Goal: Use online tool/utility: Utilize a website feature to perform a specific function

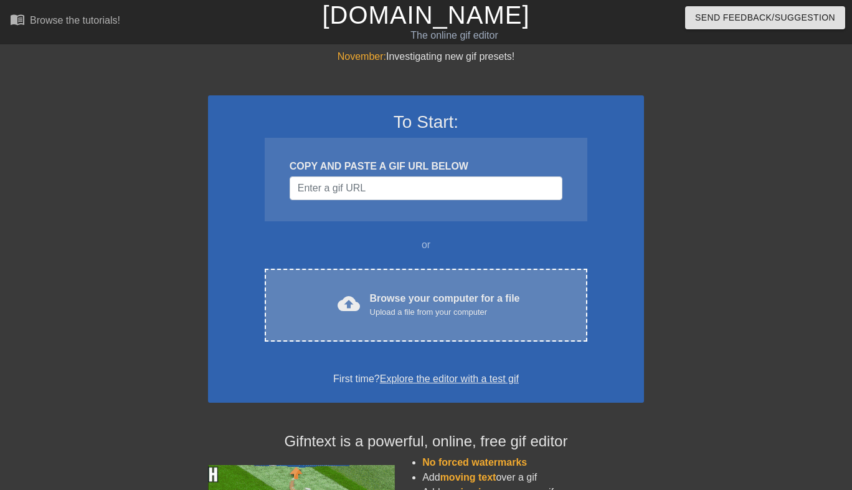
click at [393, 285] on div "cloud_upload Browse your computer for a file Upload a file from your computer C…" at bounding box center [426, 305] width 323 height 73
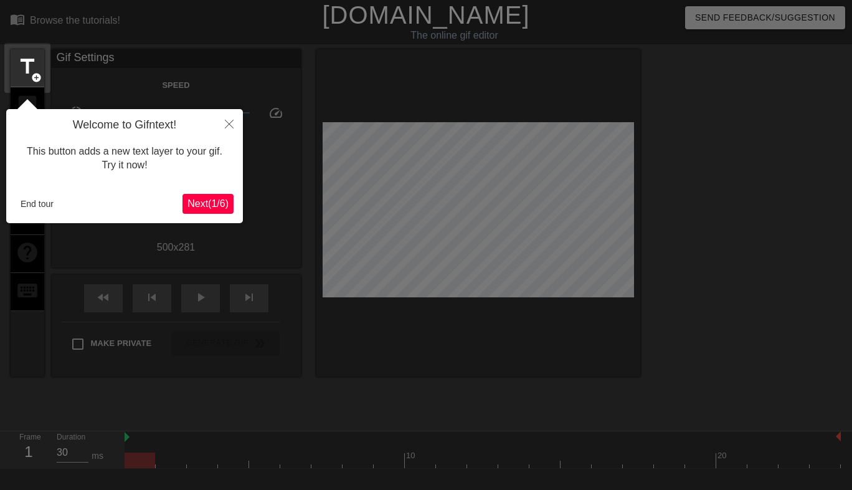
scroll to position [31, 0]
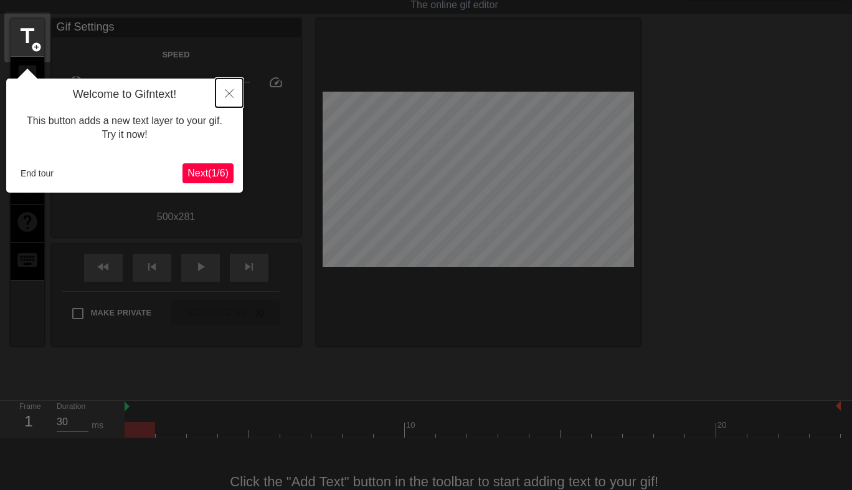
click at [228, 91] on icon "Close" at bounding box center [229, 93] width 9 height 9
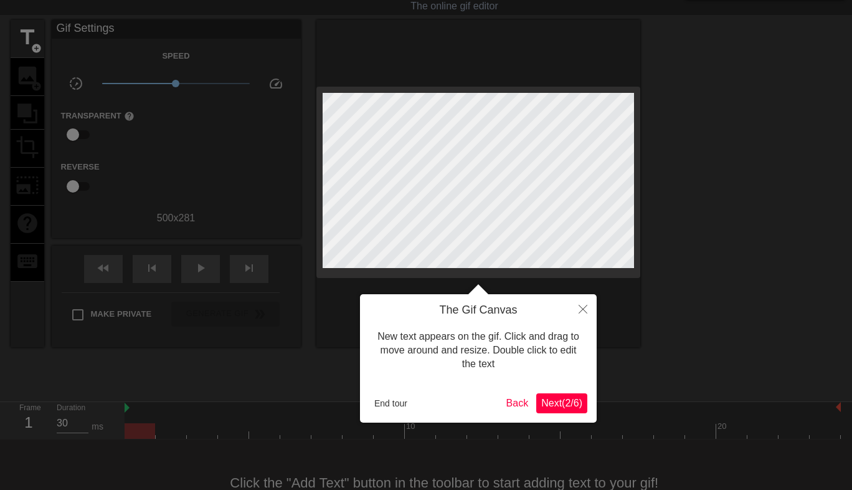
scroll to position [0, 0]
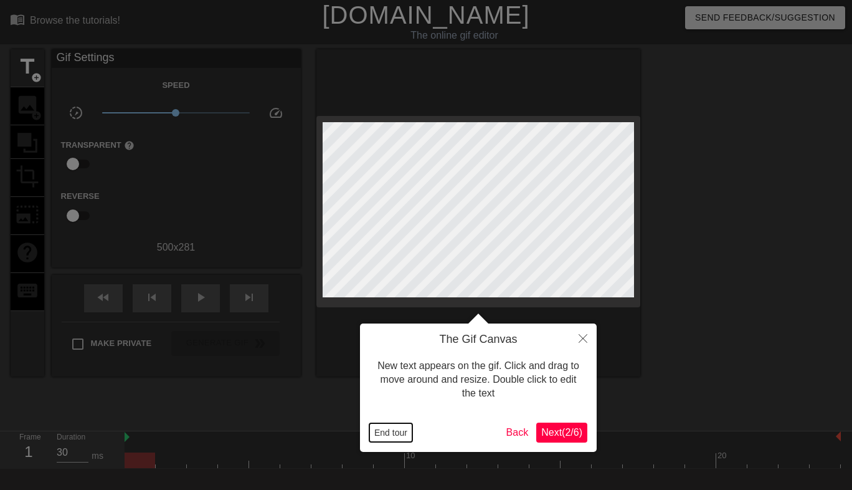
click at [383, 425] on button "End tour" at bounding box center [391, 432] width 43 height 19
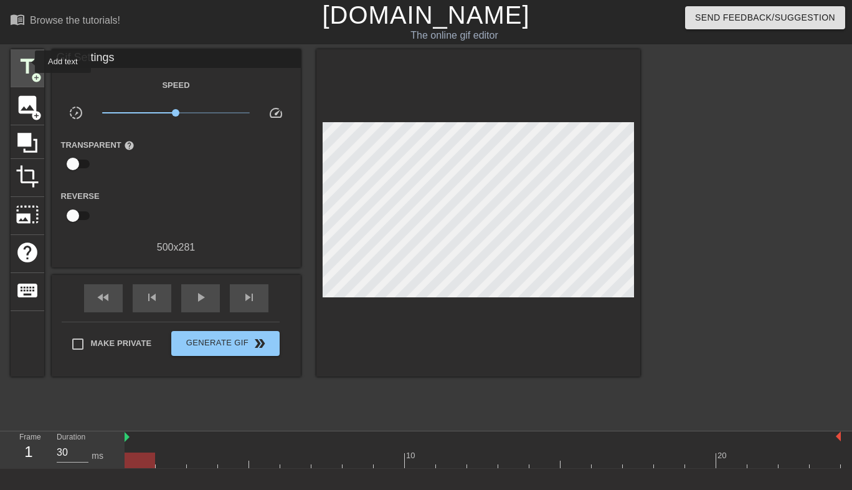
click at [27, 62] on span "title" at bounding box center [28, 67] width 24 height 24
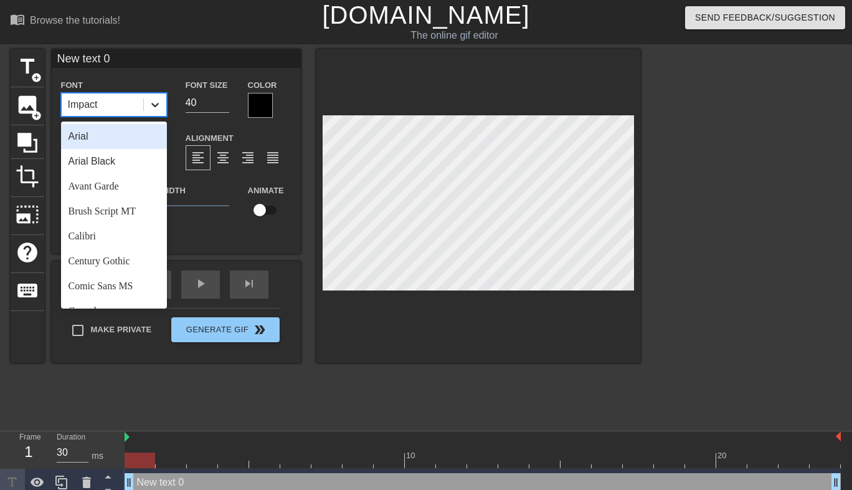
click at [157, 107] on icon at bounding box center [155, 104] width 12 height 12
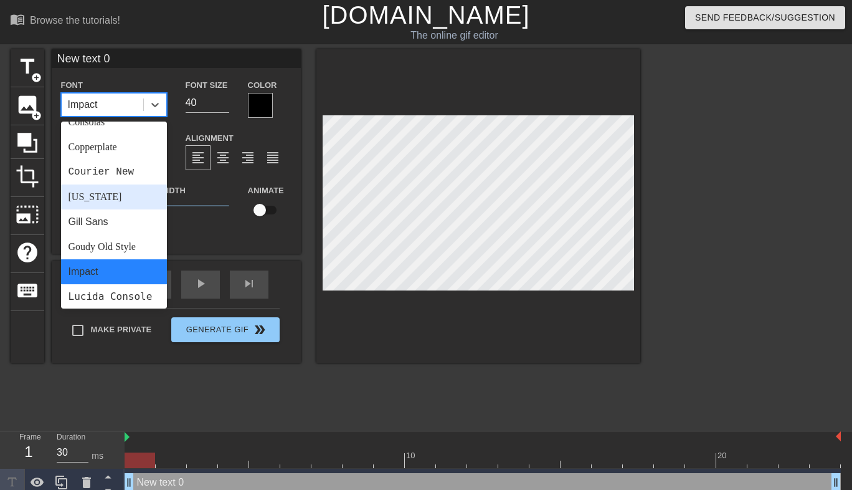
scroll to position [193, 0]
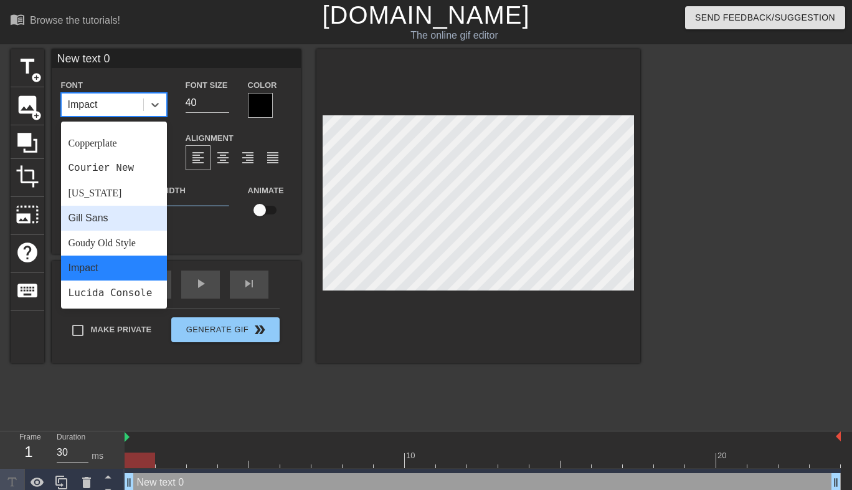
click at [125, 219] on div "Gill Sans" at bounding box center [114, 218] width 106 height 25
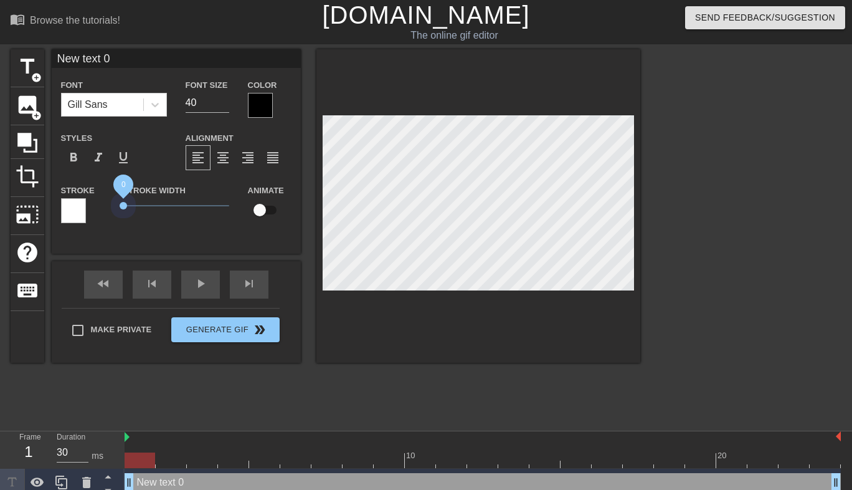
drag, startPoint x: 143, startPoint y: 203, endPoint x: 90, endPoint y: 203, distance: 53.0
click at [90, 203] on div "Stroke Stroke Width 0 Animate" at bounding box center [176, 209] width 249 height 52
click at [262, 97] on div at bounding box center [260, 105] width 25 height 25
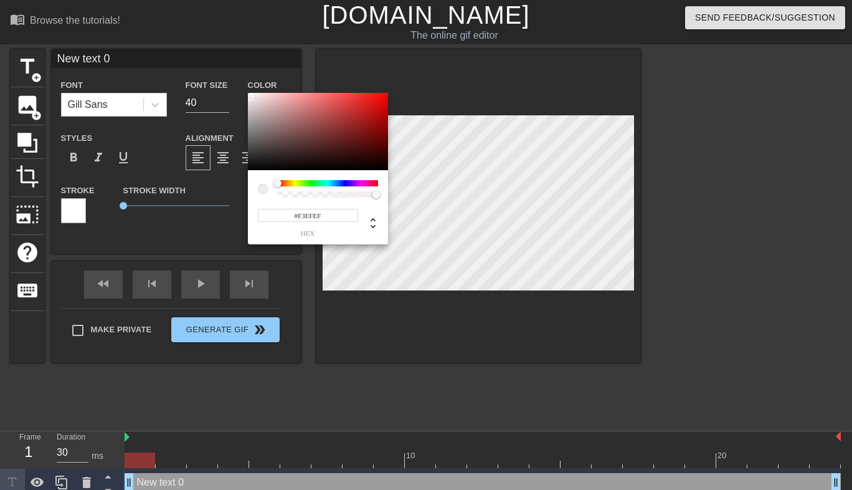
type input "#FFFFFF"
drag, startPoint x: 269, startPoint y: 115, endPoint x: 244, endPoint y: 84, distance: 39.4
click at [244, 84] on div "#FFFFFF hex" at bounding box center [426, 245] width 852 height 490
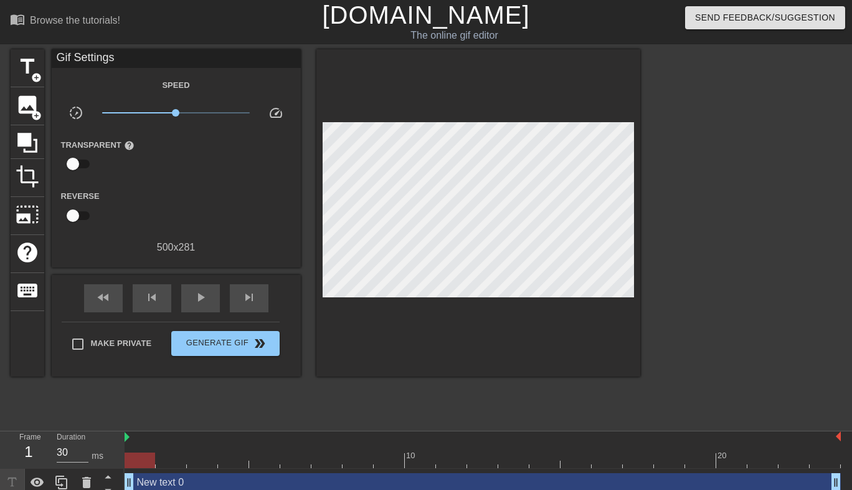
click at [148, 64] on div "Gif Settings" at bounding box center [176, 58] width 249 height 19
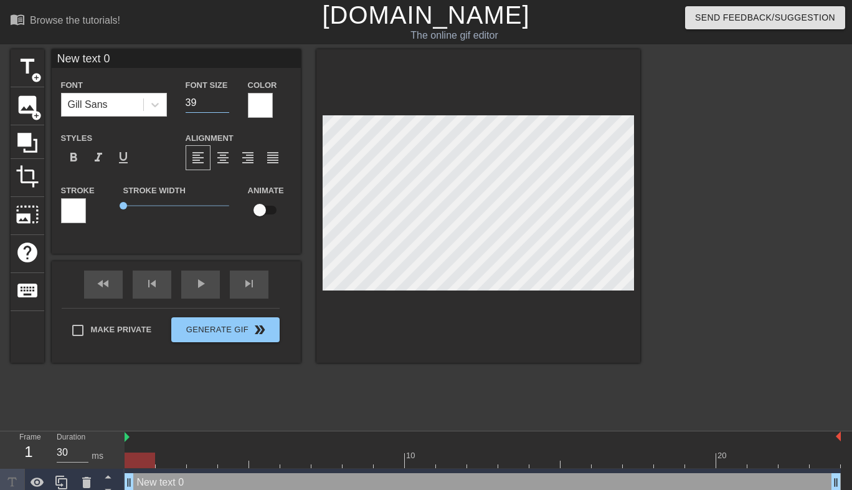
click at [224, 104] on input "39" at bounding box center [208, 103] width 44 height 20
click at [224, 104] on input "38" at bounding box center [208, 103] width 44 height 20
click at [224, 104] on input "37" at bounding box center [208, 103] width 44 height 20
click at [224, 104] on input "36" at bounding box center [208, 103] width 44 height 20
click at [224, 104] on input "35" at bounding box center [208, 103] width 44 height 20
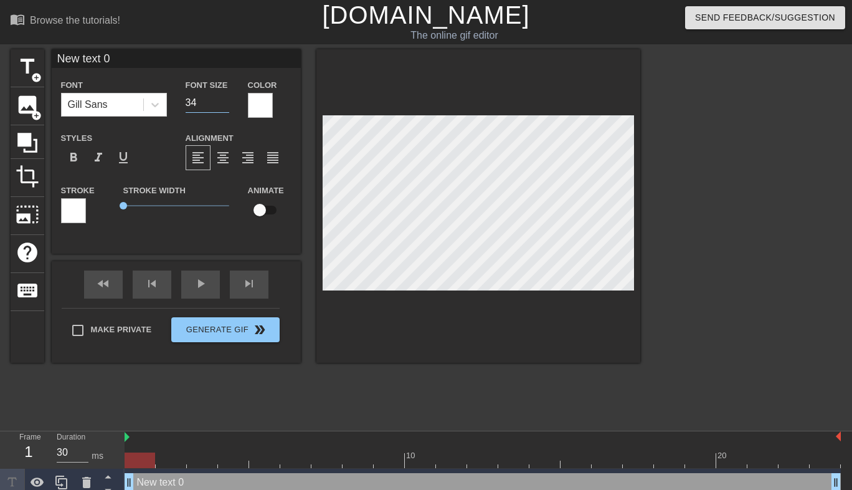
click at [224, 104] on input "34" at bounding box center [208, 103] width 44 height 20
click at [224, 104] on input "33" at bounding box center [208, 103] width 44 height 20
click at [224, 104] on input "32" at bounding box center [208, 103] width 44 height 20
click at [224, 104] on input "31" at bounding box center [208, 103] width 44 height 20
type input "30"
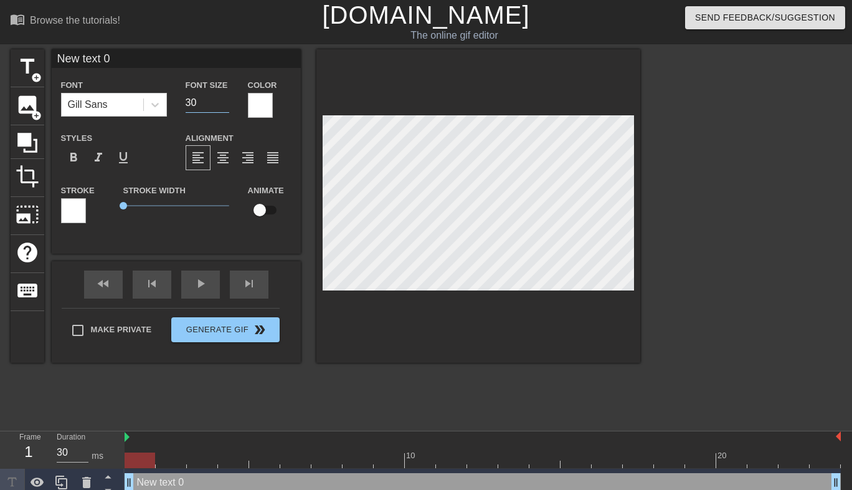
click at [224, 104] on input "30" at bounding box center [208, 103] width 44 height 20
click at [141, 58] on input "New text 0" at bounding box center [176, 58] width 249 height 19
type input "gooners and goonettes"
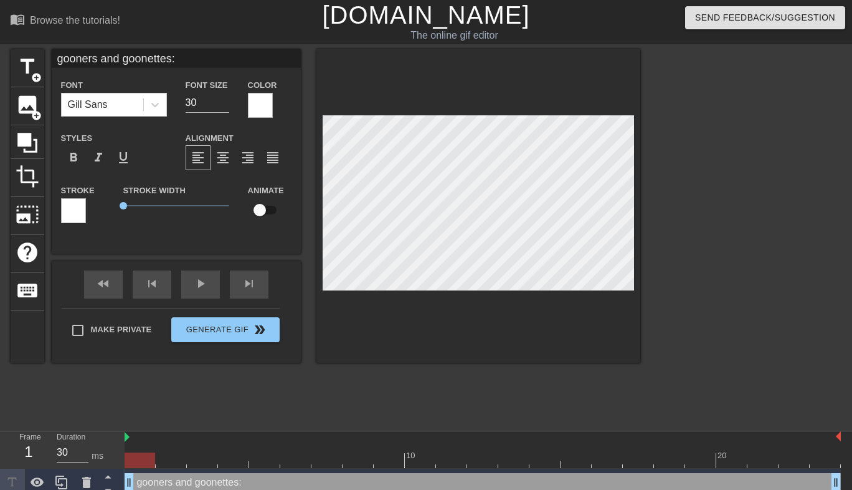
type textarea "gooners and goonettes"
type input "gooners and goonettes"
type textarea "gooners and goonettes"
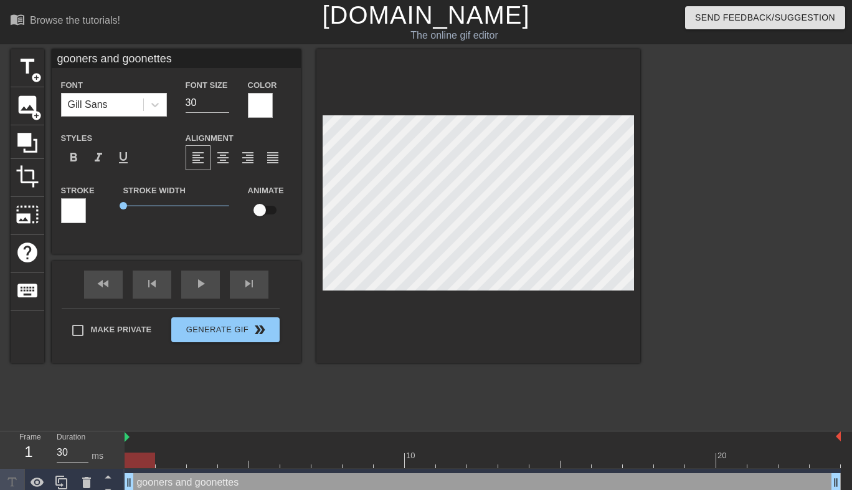
type input "gooners and goonettesU"
type textarea "gooners and goonettes U"
type input "gooners and goonettesUN"
type textarea "gooners and goonettes UN"
type input "gooners and goonettesUNI"
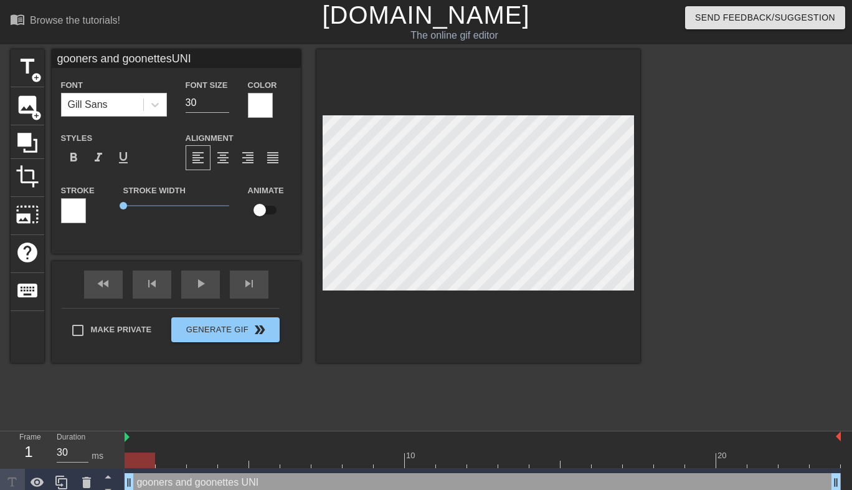
type textarea "gooners and goonettes UNIT"
type input "gooners and goonettesUNIT"
type textarea "gooners and goonettes UNITE"
type input "gooners and goonettesUNITED"
type textarea "gooners and goonettes UNITED"
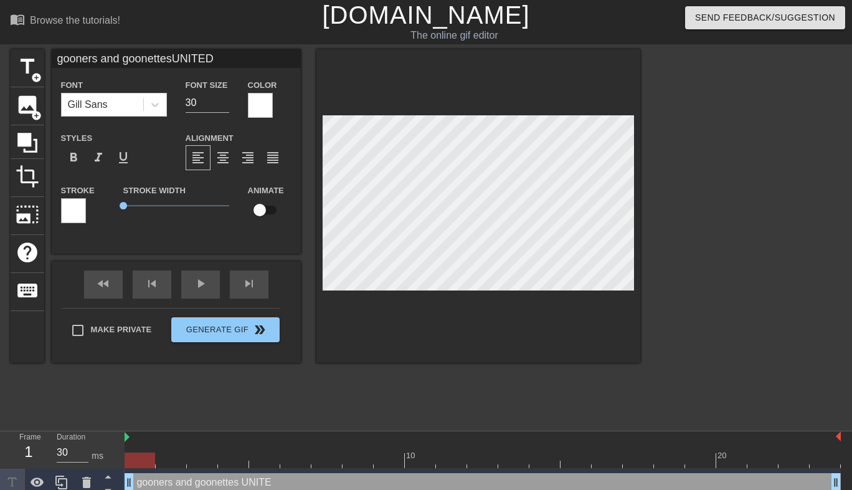
type input "gooners and goonettesUNITED"
type textarea "gooners and goonettes UNITED"
type input "gooners and goonettesUNITED I"
type textarea "gooners and goonettes UNITED I"
type input "gooners and goonettesUNITED IN"
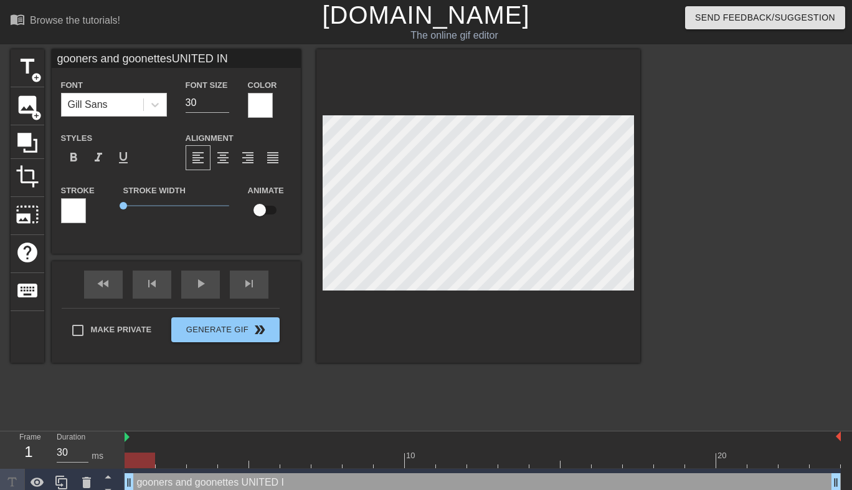
type textarea "gooners and goonettes UNITED IN"
type input "gooners and goonettesUNITED IN P"
type textarea "gooners and goonettes UNITED IN P"
type input "gooners and goonettesUNITED IN PL"
type textarea "gooners and goonettes UNITED IN PL"
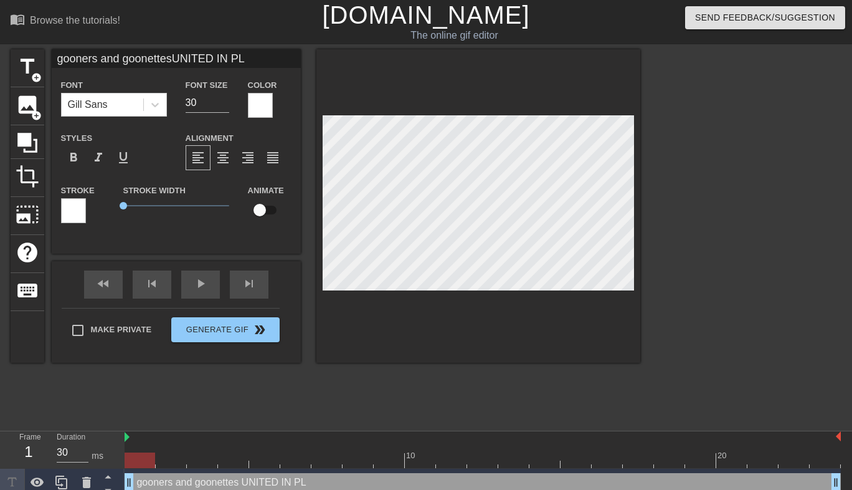
type input "gooners and goonettesUNITED IN PLE"
type textarea "gooners and goonettes UNITED IN [GEOGRAPHIC_DATA]"
type input "gooners and goonettesUNITED IN PLEA"
type textarea "gooners and goonettes UNITED IN [GEOGRAPHIC_DATA]"
type input "gooners and goonettesUNITED IN PLEAS"
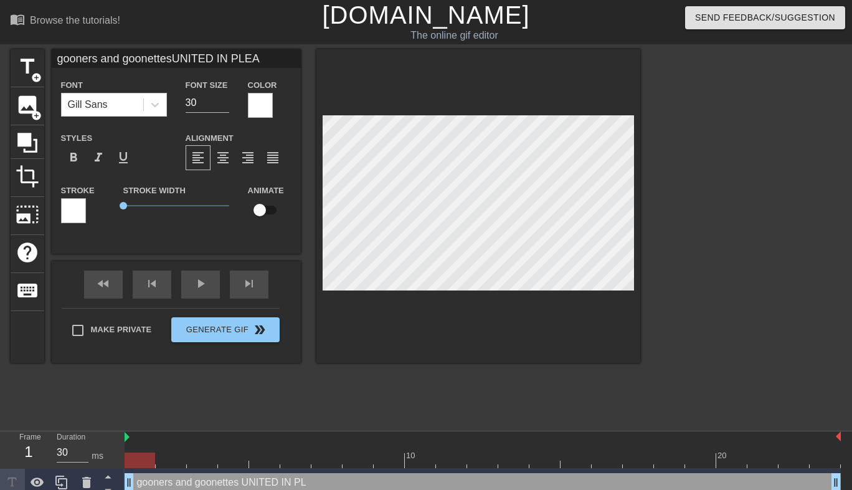
type textarea "gooners and goonettes UNITED IN [GEOGRAPHIC_DATA]"
type input "gooners and goonettesUNITED IN PLEASU"
type textarea "gooners and goonettes UNITED IN [GEOGRAPHIC_DATA]"
type input "gooners and goonettesUNITED IN PLEASUR"
type textarea "gooners and goonettes UNITED IN [GEOGRAPHIC_DATA]"
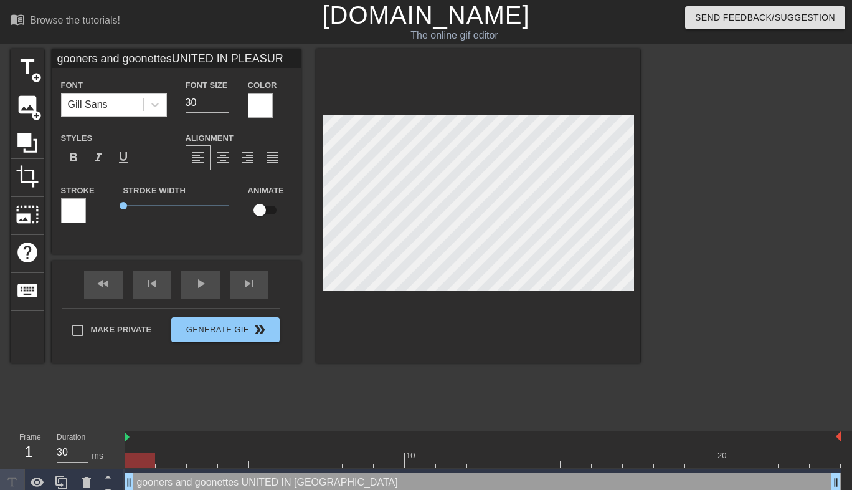
type input "gooners and goonettesUNITED IN PLEASURE"
type textarea "gooners and goonettes UNITED IN PLEASURE"
click at [227, 157] on span "format_align_center" at bounding box center [223, 157] width 15 height 15
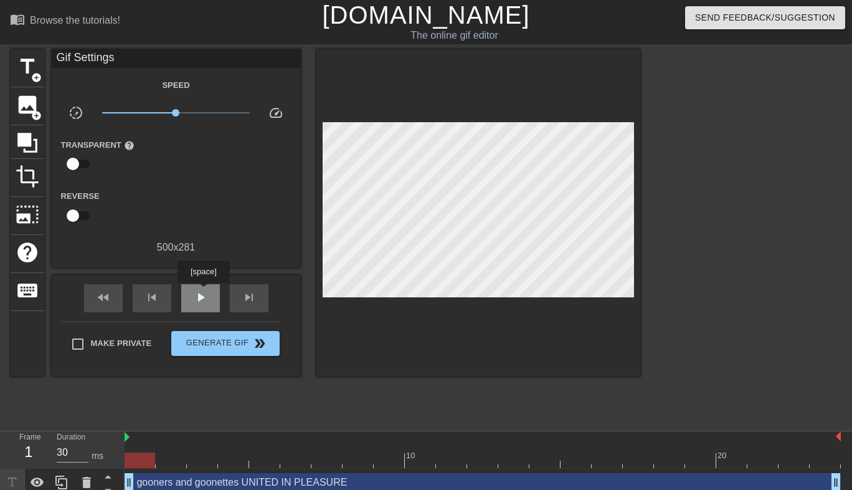
click at [205, 292] on span "play_arrow" at bounding box center [200, 297] width 15 height 15
click at [492, 302] on div at bounding box center [479, 212] width 324 height 327
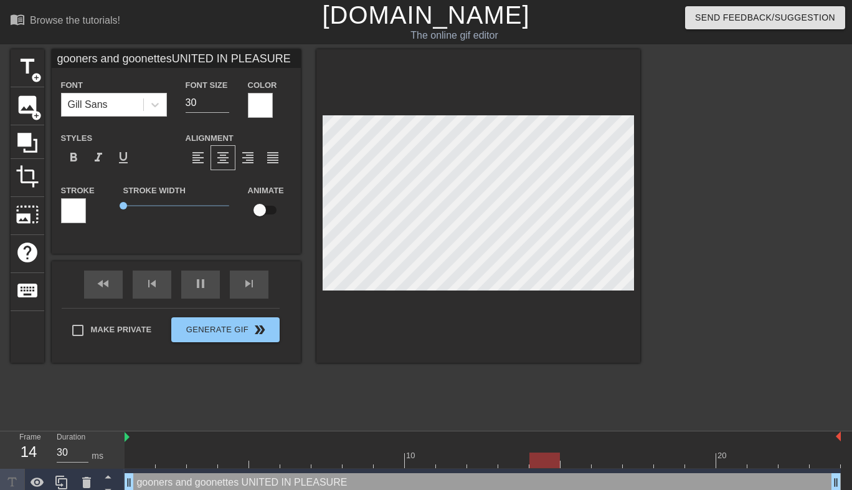
click at [499, 318] on div at bounding box center [479, 205] width 324 height 313
click at [173, 59] on input "gooners and goonettesUNITED IN PLEASURE" at bounding box center [176, 58] width 249 height 19
type input "gooners and goonettes:UNITED IN PLEASURE"
type textarea "gooners and goonettes: UNITED IN PLEASURE"
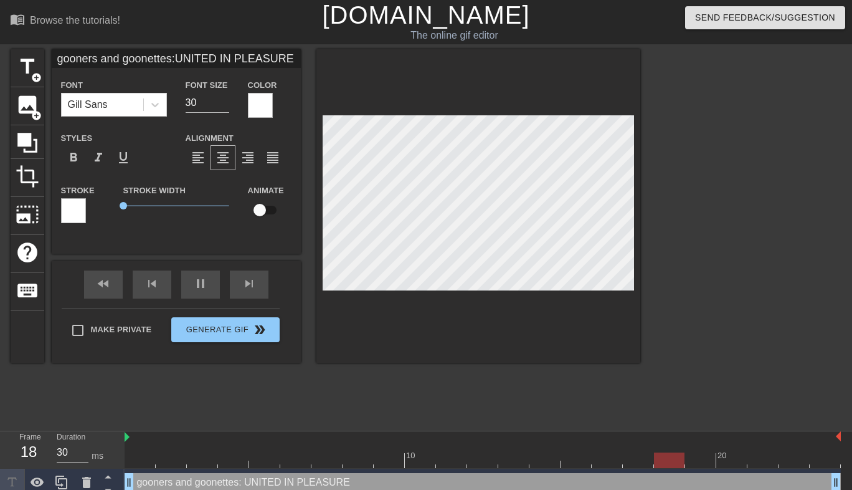
type input "gooners and goonettesUNITED IN PLEASURE"
type textarea "gooners and goonettes UNITED IN PLEASURE"
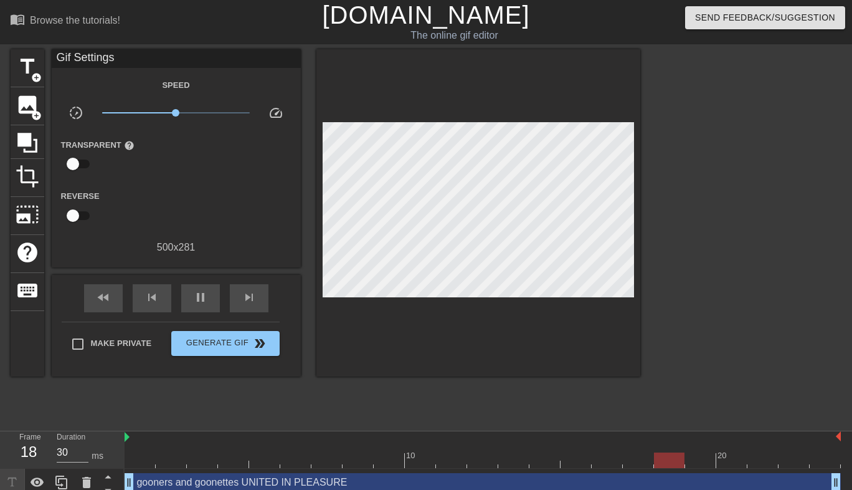
click at [613, 345] on div at bounding box center [479, 212] width 324 height 327
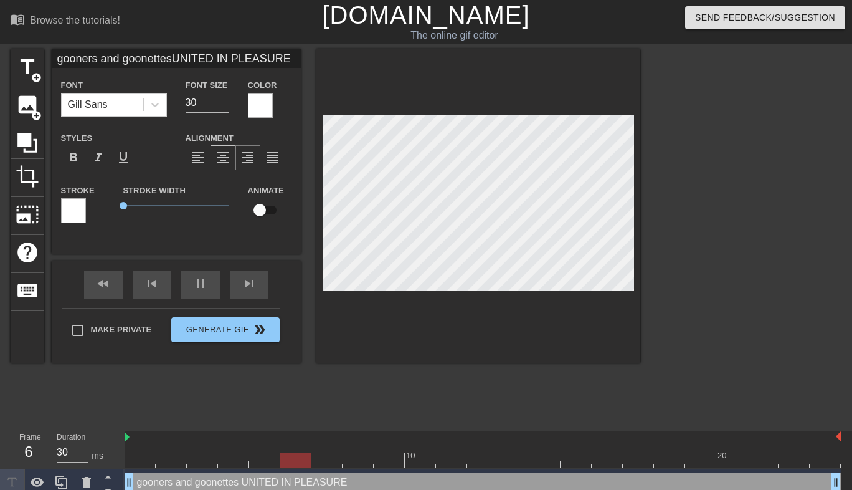
click at [244, 157] on span "format_align_right" at bounding box center [248, 157] width 15 height 15
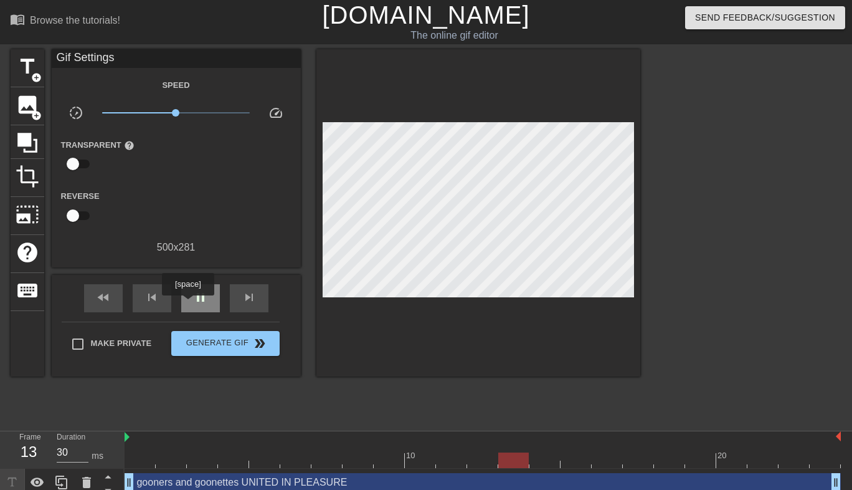
click at [189, 304] on div "pause" at bounding box center [200, 298] width 39 height 28
click at [135, 373] on div "title add_circle image add_circle crop photo_size_select_large help keyboard Gi…" at bounding box center [326, 236] width 630 height 374
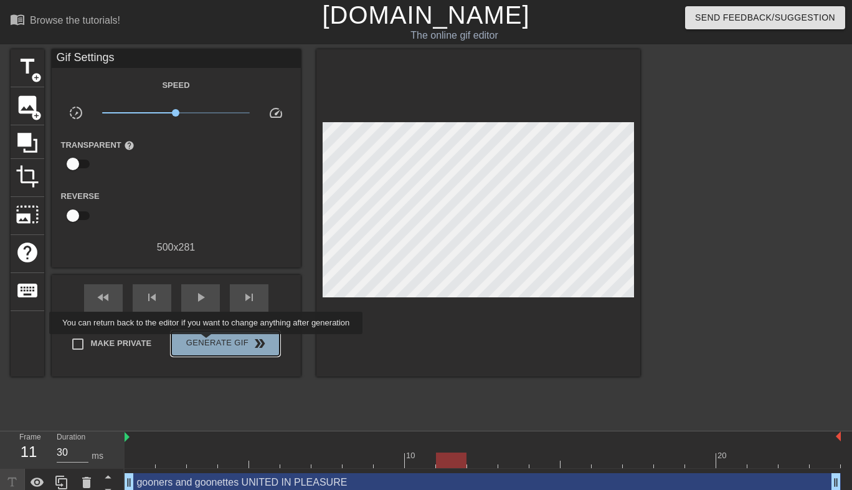
click at [214, 343] on span "Generate Gif double_arrow" at bounding box center [225, 343] width 98 height 15
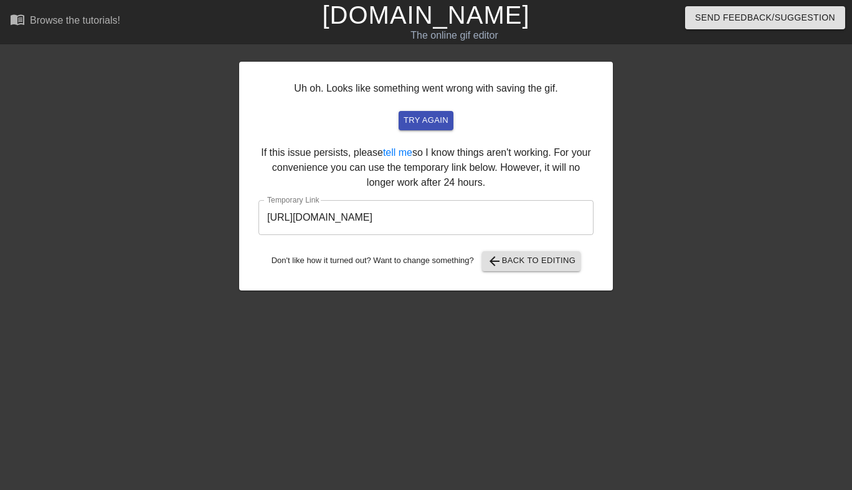
click at [310, 215] on input "[URL][DOMAIN_NAME]" at bounding box center [426, 217] width 335 height 35
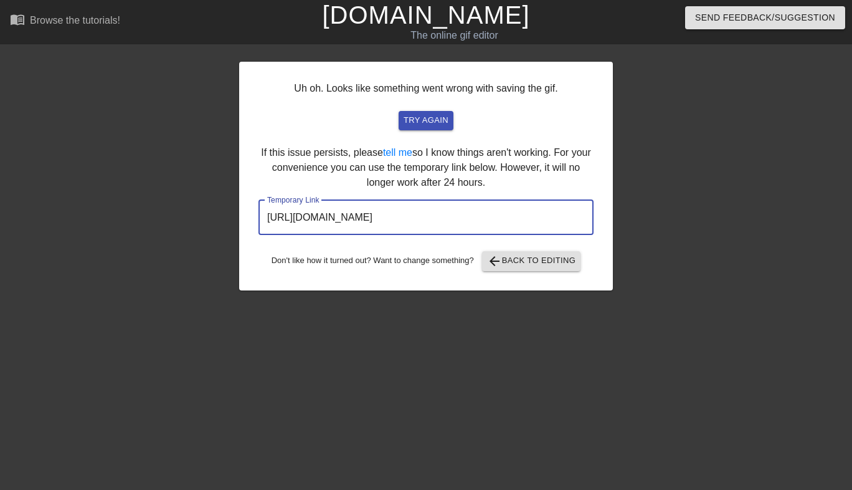
click at [310, 215] on input "[URL][DOMAIN_NAME]" at bounding box center [426, 217] width 335 height 35
